Goal: Connect with others: Connect with other users

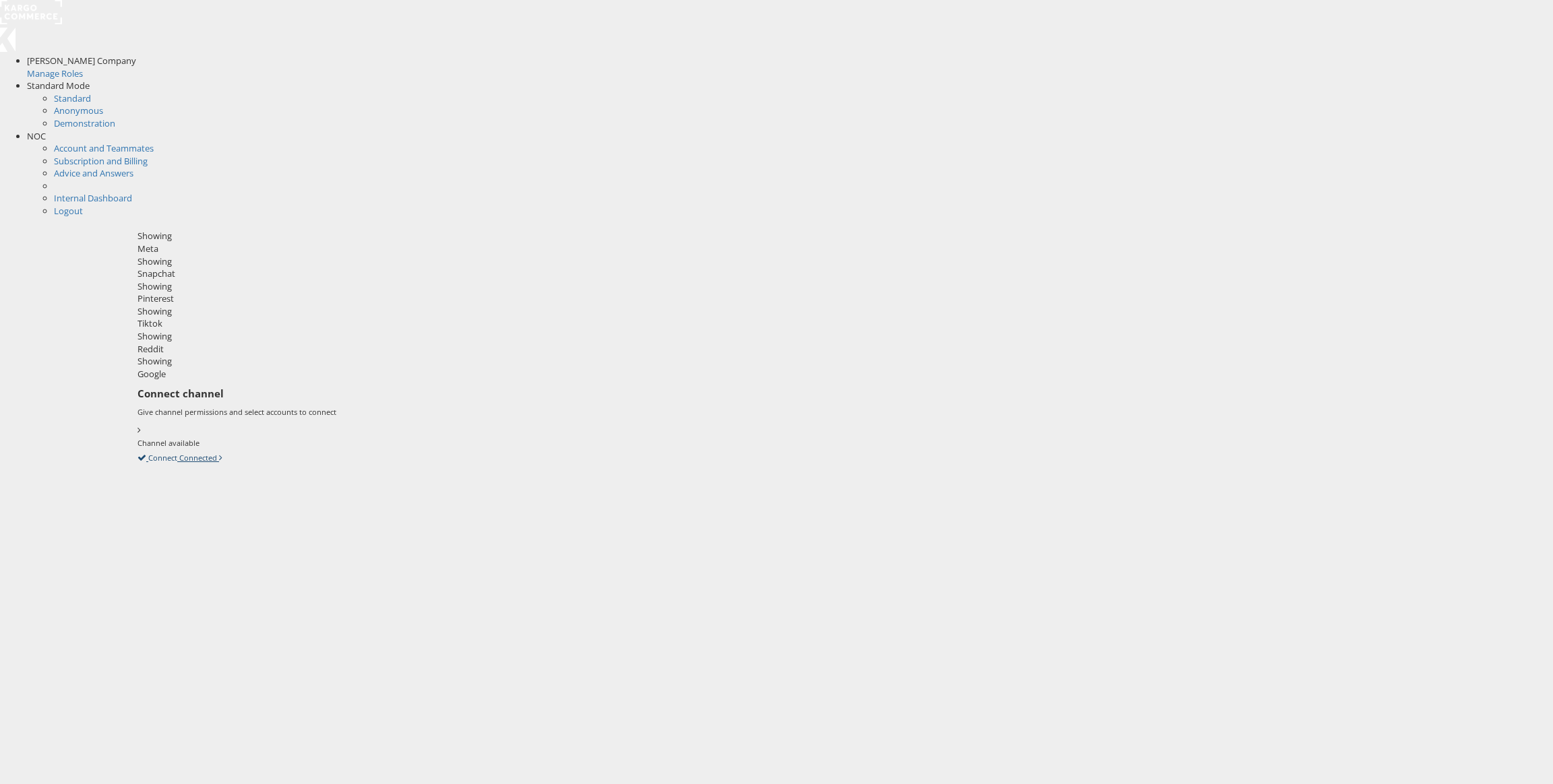
click at [137, 451] on icon at bounding box center [137, 457] width 0 height 12
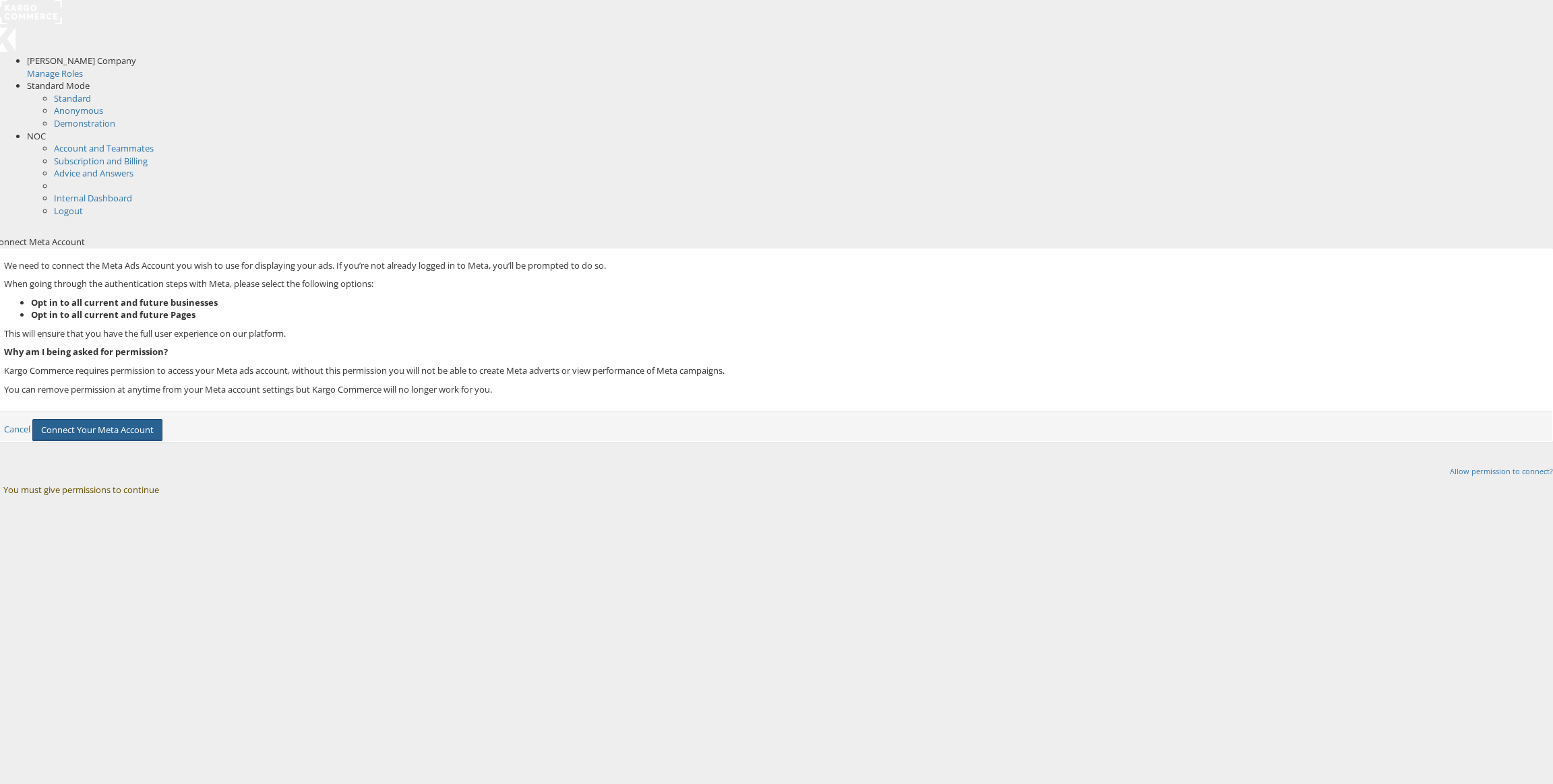
click at [162, 419] on button "Connect Your Meta Account" at bounding box center [97, 430] width 130 height 22
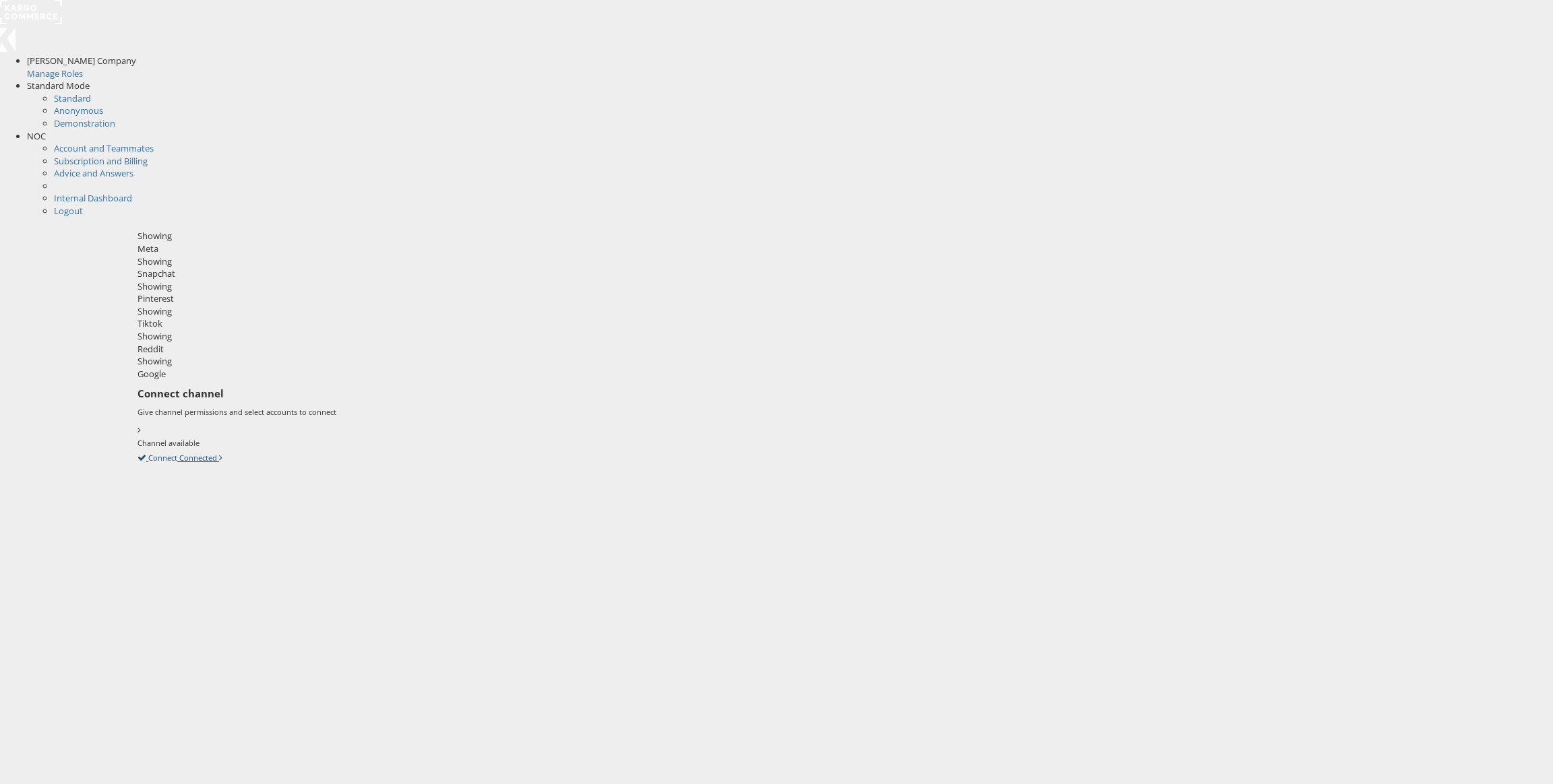
click at [137, 451] on icon at bounding box center [137, 457] width 0 height 12
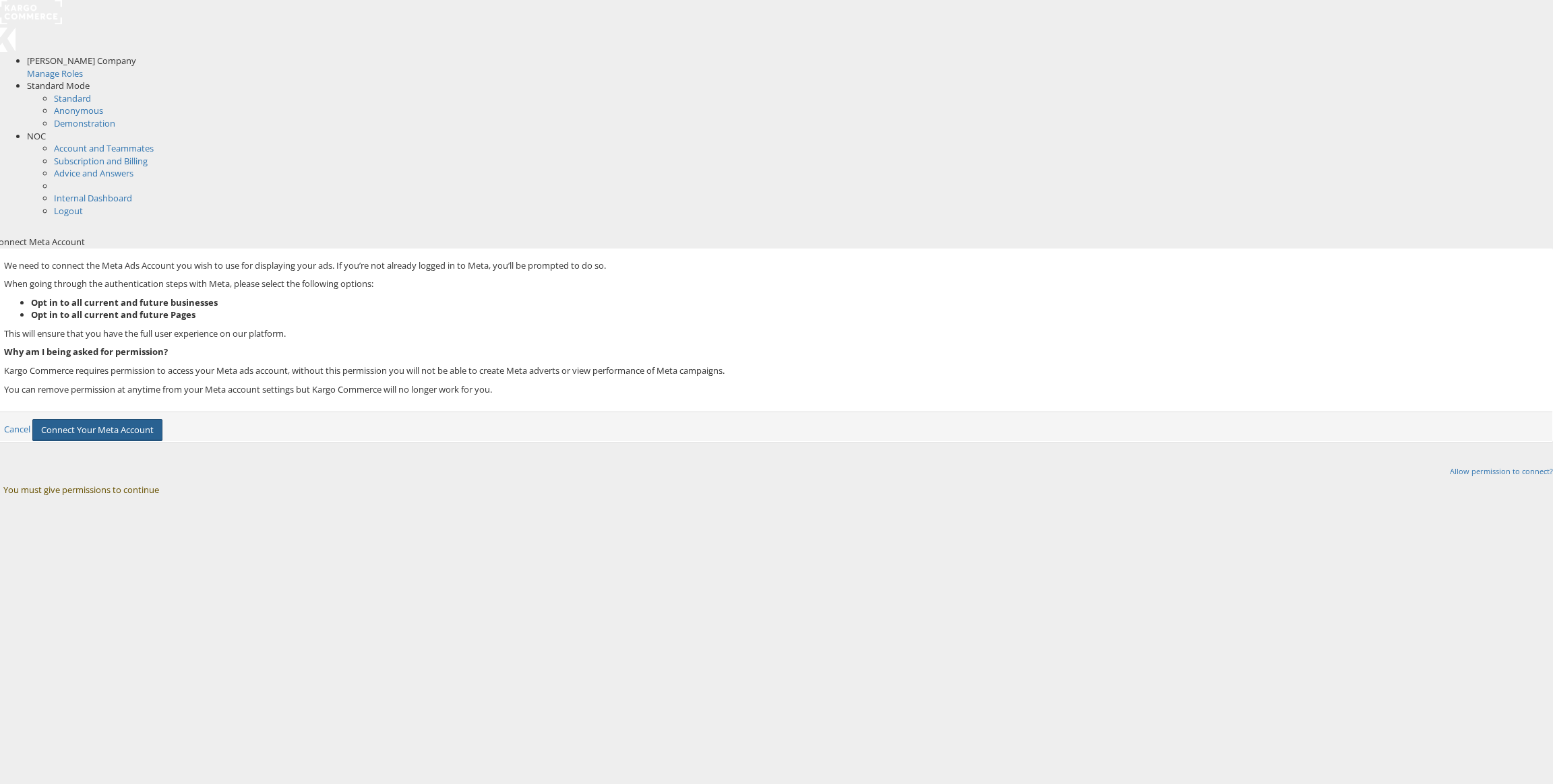
click at [162, 419] on button "Connect Your Meta Account" at bounding box center [97, 430] width 130 height 22
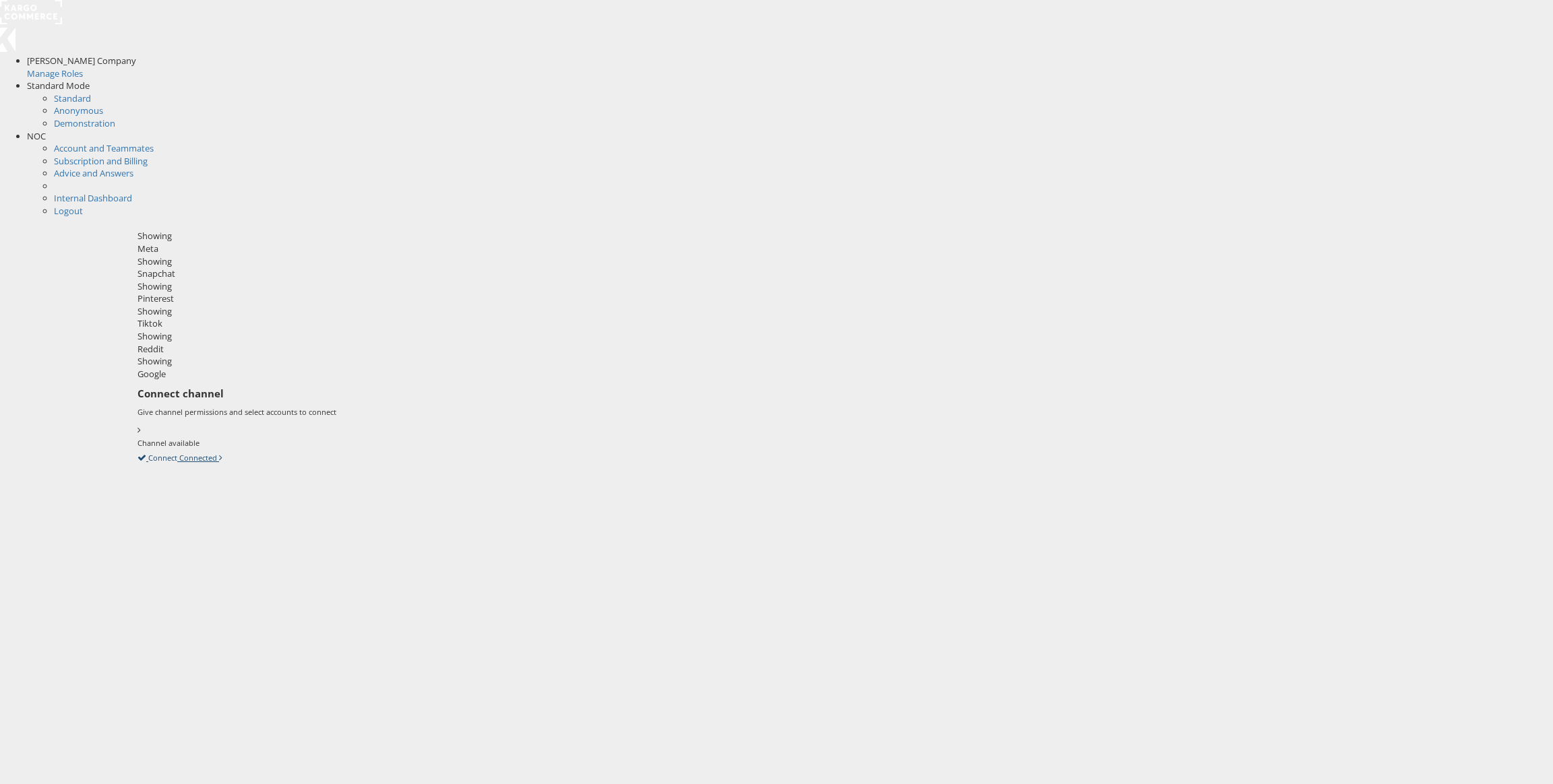
click at [137, 451] on icon at bounding box center [137, 457] width 0 height 12
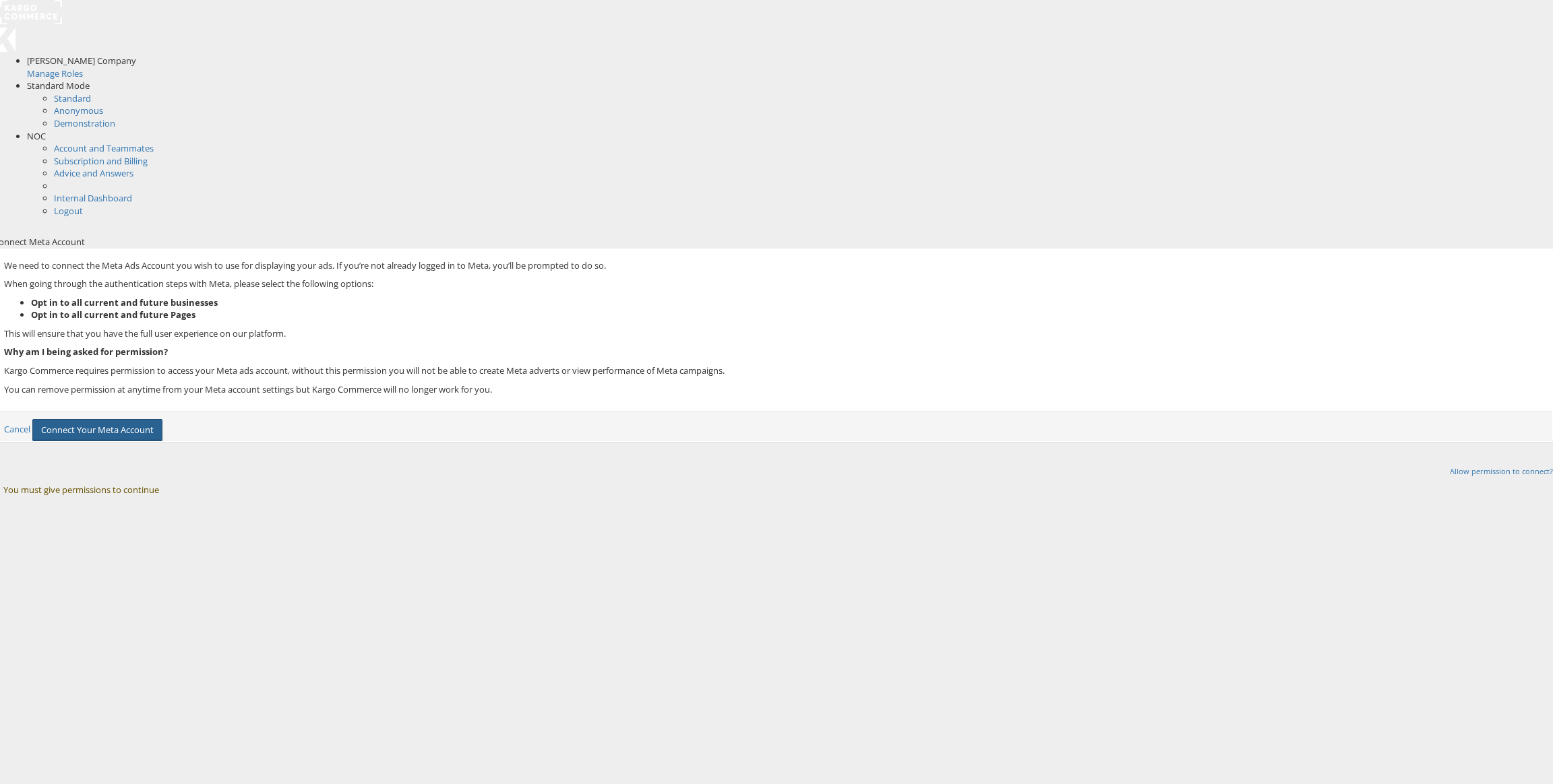
click at [162, 419] on button "Connect Your Meta Account" at bounding box center [97, 430] width 130 height 22
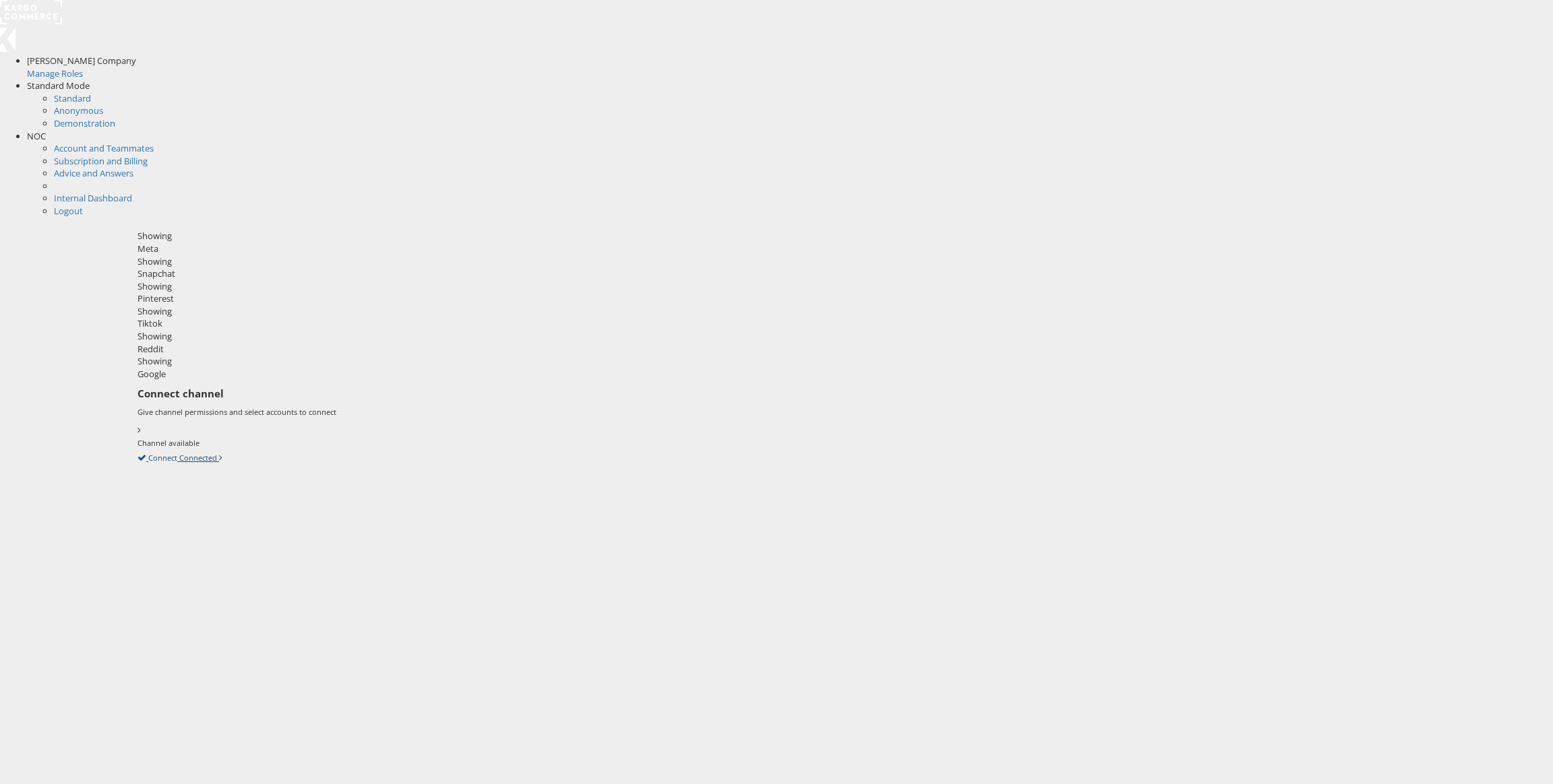
click at [137, 451] on icon at bounding box center [137, 457] width 0 height 12
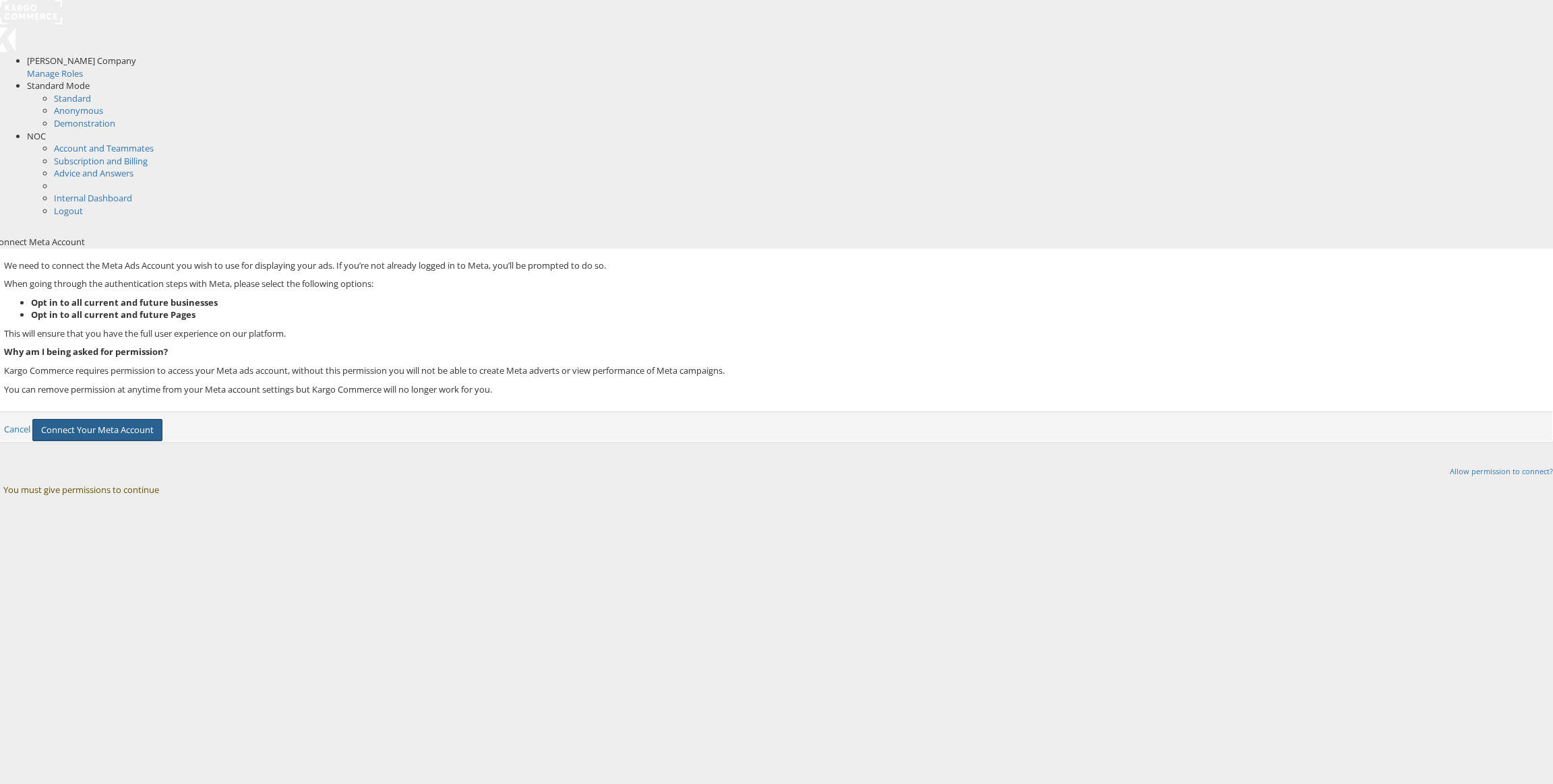
click at [162, 419] on button "Connect Your Meta Account" at bounding box center [97, 430] width 130 height 22
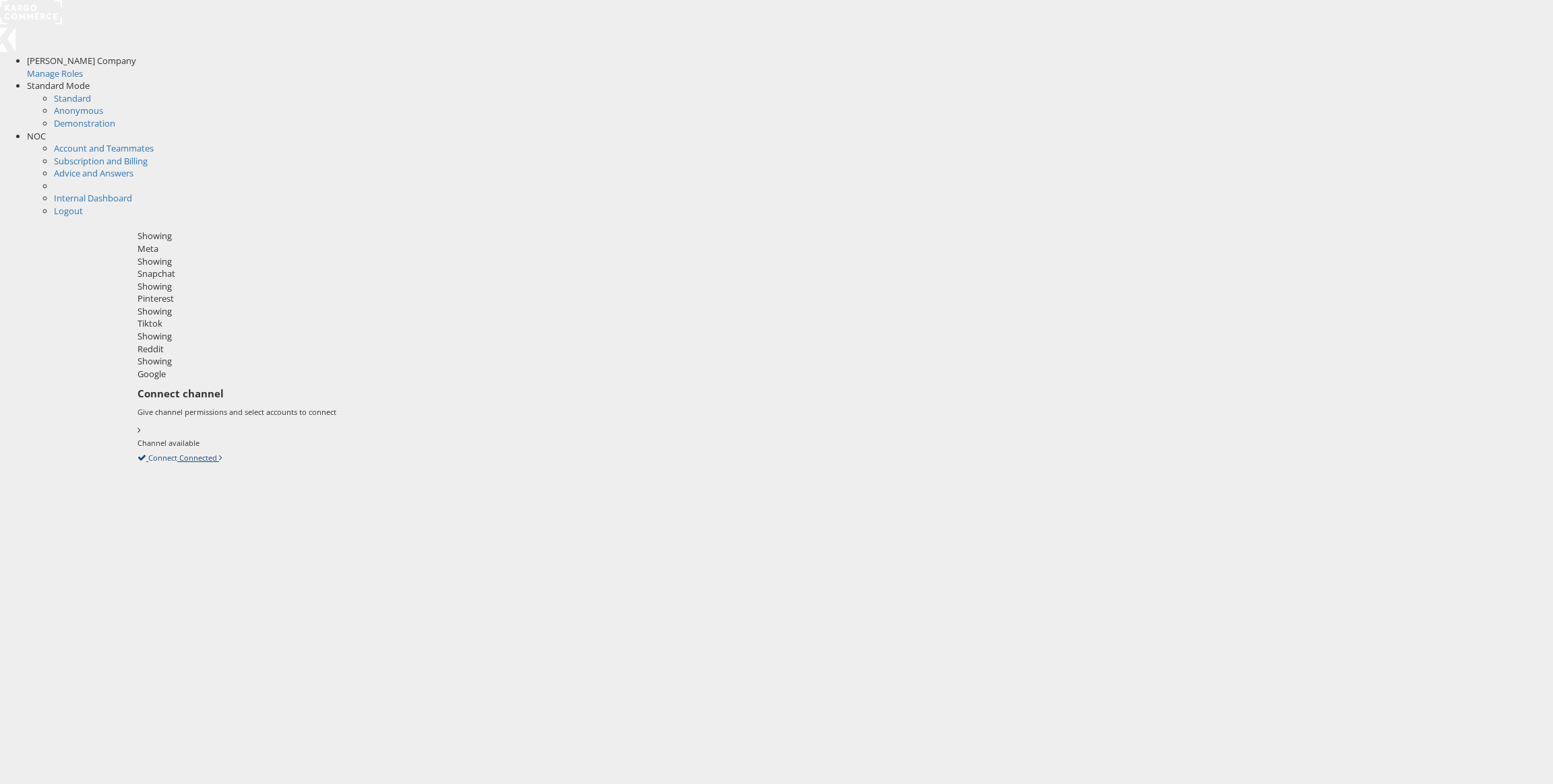
click at [137, 451] on icon at bounding box center [137, 457] width 0 height 12
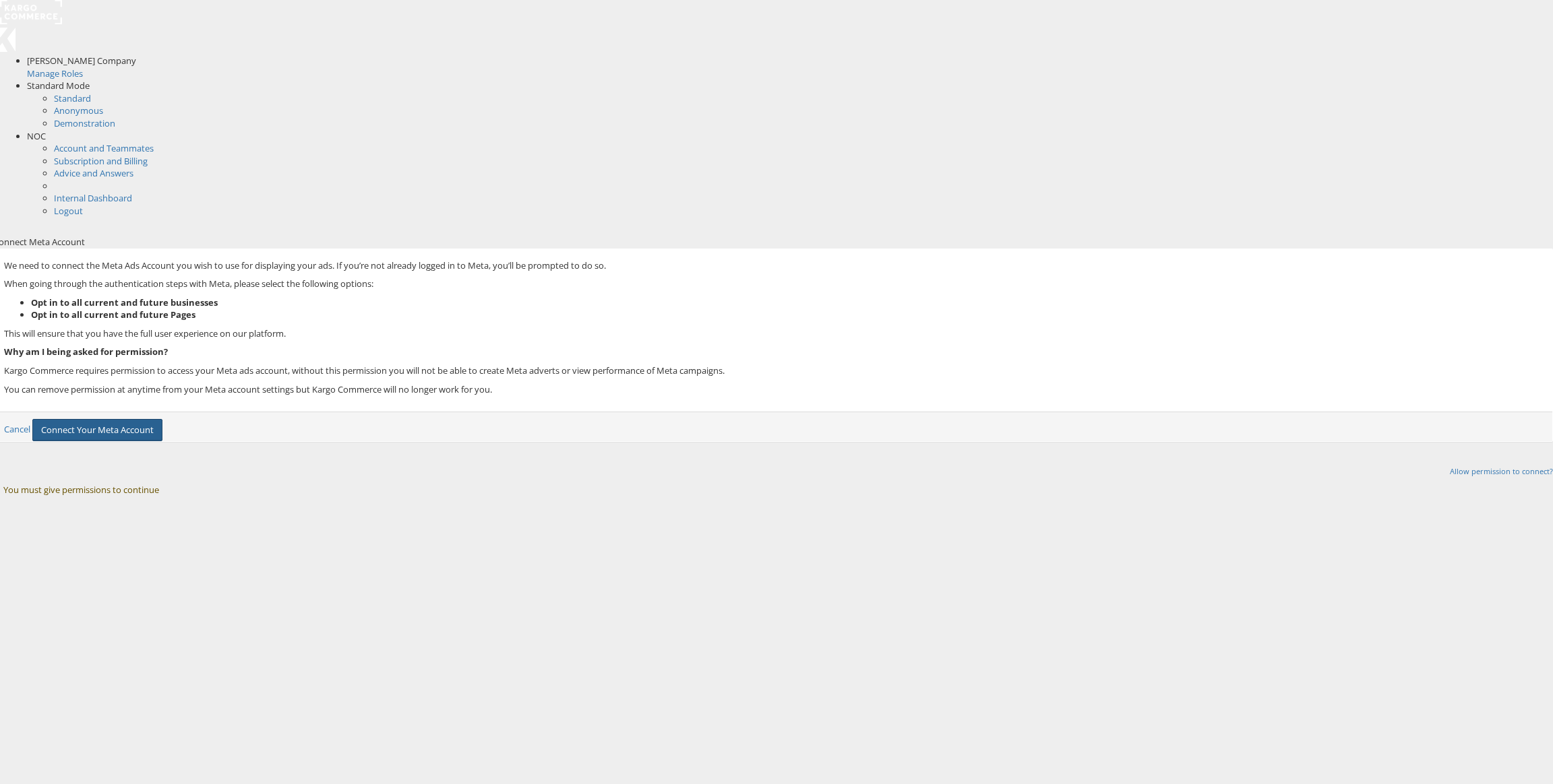
click at [162, 419] on button "Connect Your Meta Account" at bounding box center [97, 430] width 130 height 22
